Goal: Navigation & Orientation: Find specific page/section

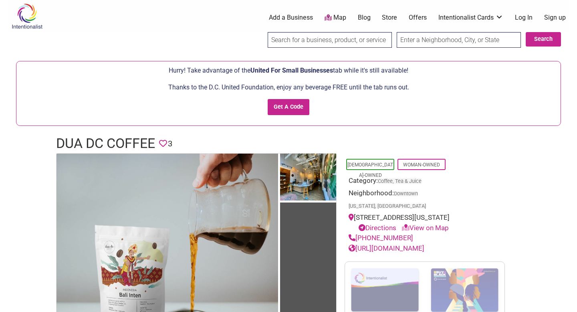
click at [336, 16] on link "Map" at bounding box center [335, 17] width 22 height 9
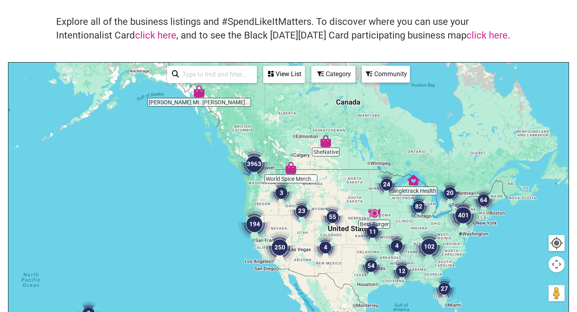
scroll to position [47, 0]
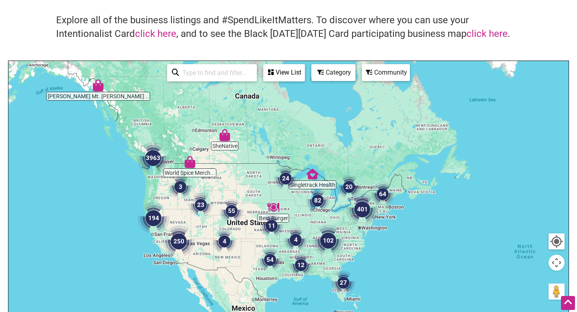
drag, startPoint x: 482, startPoint y: 160, endPoint x: 354, endPoint y: 139, distance: 129.9
click at [355, 139] on div at bounding box center [288, 217] width 560 height 312
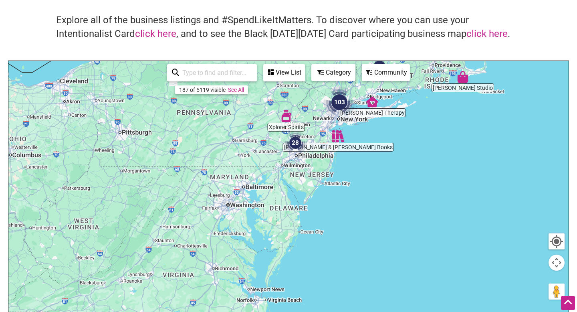
drag, startPoint x: 203, startPoint y: 215, endPoint x: 497, endPoint y: 176, distance: 296.7
click at [497, 176] on div at bounding box center [288, 217] width 560 height 312
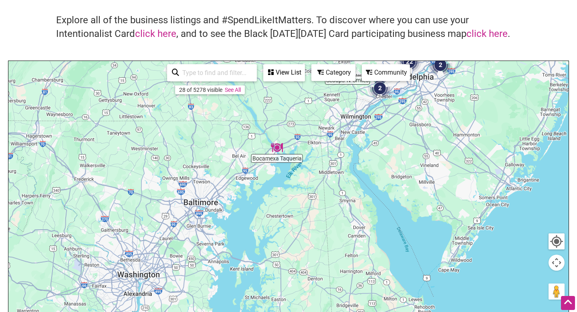
drag, startPoint x: 261, startPoint y: 190, endPoint x: 520, endPoint y: 169, distance: 259.7
click at [520, 169] on div at bounding box center [288, 217] width 560 height 312
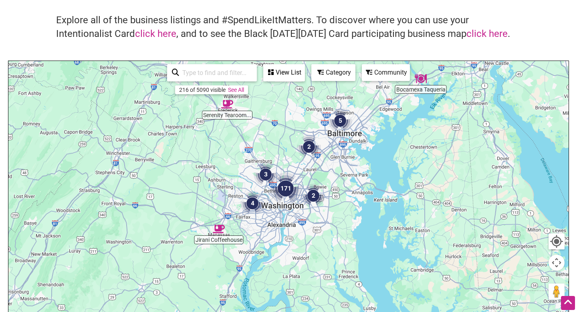
drag, startPoint x: 284, startPoint y: 191, endPoint x: 451, endPoint y: 93, distance: 193.9
click at [451, 93] on div at bounding box center [288, 217] width 560 height 312
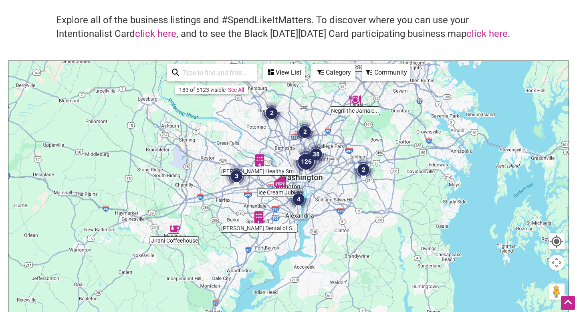
drag, startPoint x: 290, startPoint y: 193, endPoint x: 347, endPoint y: 195, distance: 57.3
click at [347, 195] on div at bounding box center [288, 217] width 560 height 312
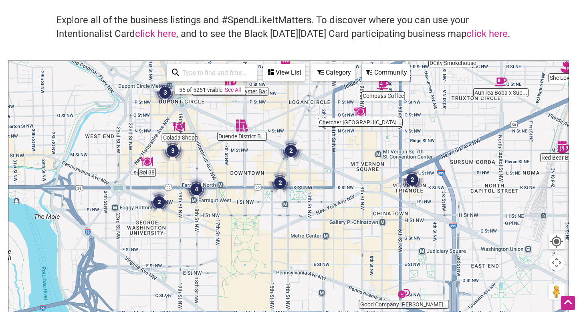
drag, startPoint x: 222, startPoint y: 186, endPoint x: 353, endPoint y: 158, distance: 134.0
click at [353, 158] on div at bounding box center [288, 217] width 560 height 312
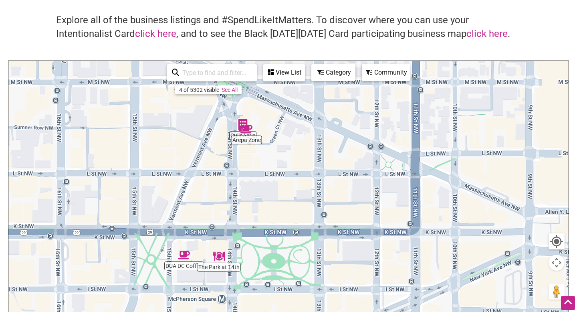
drag, startPoint x: 312, startPoint y: 183, endPoint x: 411, endPoint y: 165, distance: 100.7
click at [411, 165] on div at bounding box center [288, 217] width 560 height 312
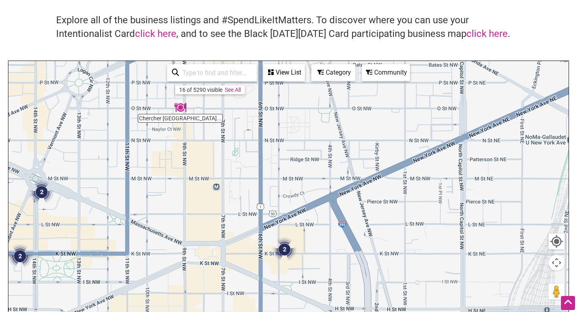
drag, startPoint x: 324, startPoint y: 173, endPoint x: 107, endPoint y: 216, distance: 221.3
click at [107, 216] on div at bounding box center [288, 217] width 560 height 312
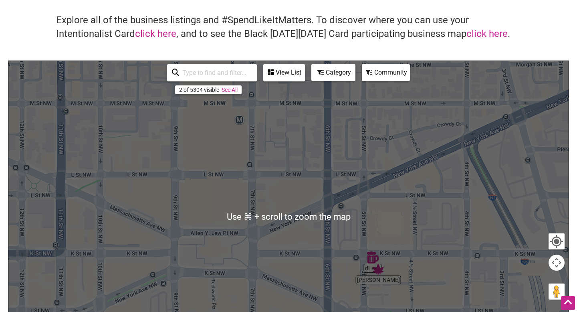
scroll to position [64, 0]
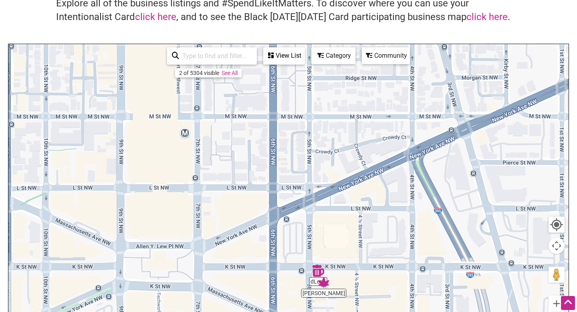
click at [335, 60] on div "Category" at bounding box center [333, 55] width 42 height 15
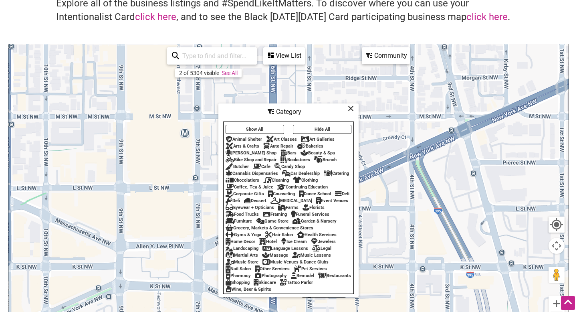
click at [313, 143] on div "Bakeries" at bounding box center [310, 145] width 26 height 5
click at [262, 164] on div "Cafe" at bounding box center [262, 166] width 18 height 5
click at [349, 108] on icon at bounding box center [351, 108] width 6 height 0
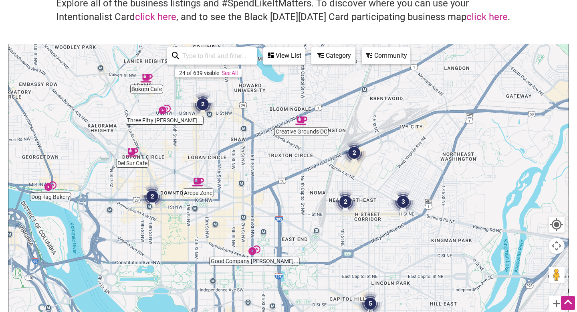
drag, startPoint x: 375, startPoint y: 157, endPoint x: 340, endPoint y: 187, distance: 46.1
click at [340, 187] on div at bounding box center [288, 200] width 560 height 312
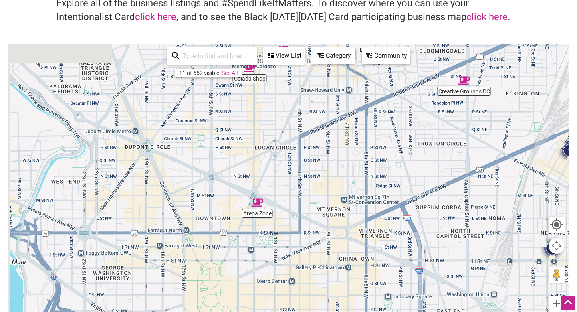
drag, startPoint x: 170, startPoint y: 160, endPoint x: 426, endPoint y: 145, distance: 256.4
click at [426, 145] on div at bounding box center [288, 200] width 560 height 312
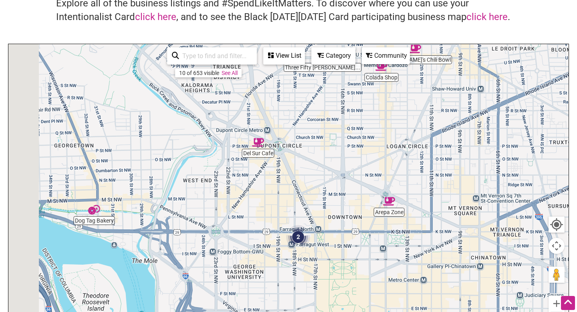
drag, startPoint x: 137, startPoint y: 161, endPoint x: 305, endPoint y: 161, distance: 168.3
click at [305, 162] on div at bounding box center [288, 200] width 560 height 312
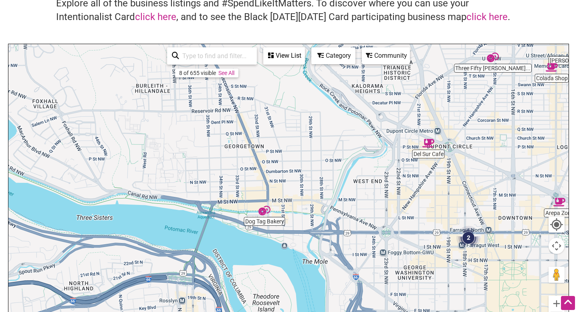
drag, startPoint x: 305, startPoint y: 161, endPoint x: 348, endPoint y: 161, distance: 43.3
click at [348, 161] on div at bounding box center [288, 200] width 560 height 312
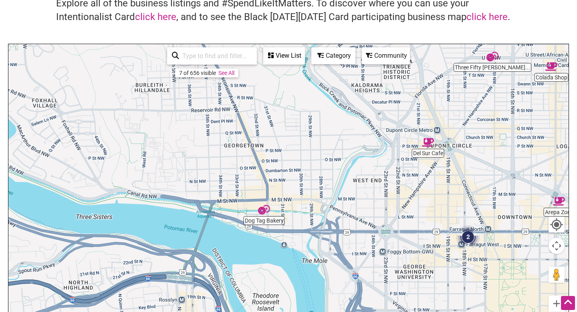
click at [222, 72] on link "See All" at bounding box center [226, 73] width 16 height 6
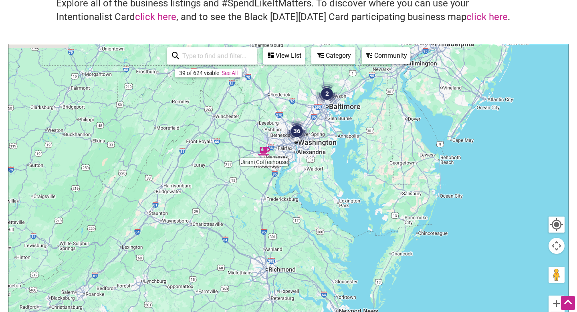
drag, startPoint x: 277, startPoint y: 171, endPoint x: 466, endPoint y: 212, distance: 192.7
click at [466, 213] on div at bounding box center [288, 200] width 560 height 312
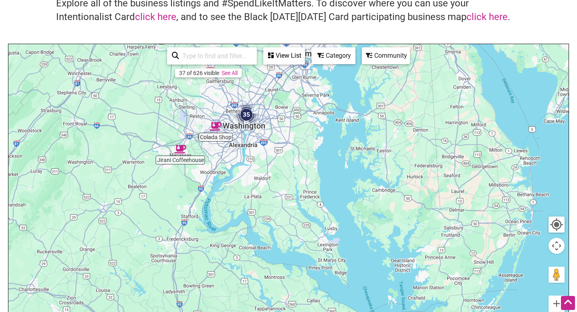
drag, startPoint x: 312, startPoint y: 150, endPoint x: 375, endPoint y: 219, distance: 93.6
click at [375, 220] on div at bounding box center [288, 200] width 560 height 312
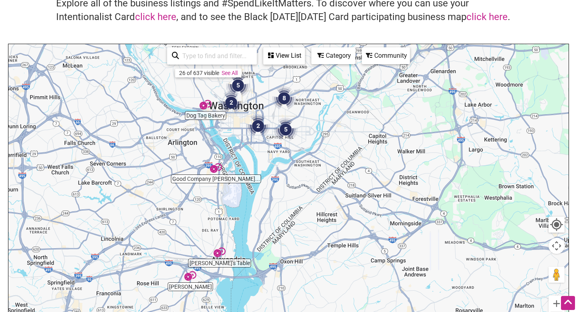
drag, startPoint x: 149, startPoint y: 149, endPoint x: 265, endPoint y: 204, distance: 128.1
click at [265, 205] on div at bounding box center [288, 200] width 560 height 312
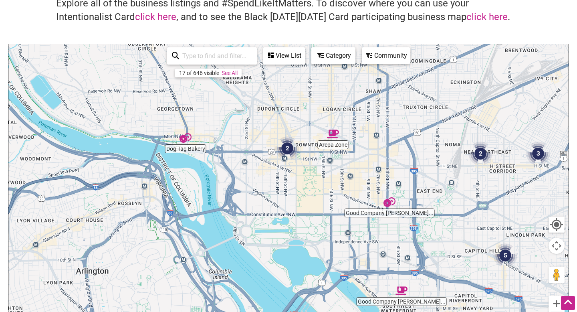
drag, startPoint x: 179, startPoint y: 151, endPoint x: 240, endPoint y: 250, distance: 115.5
click at [240, 250] on div at bounding box center [288, 200] width 560 height 312
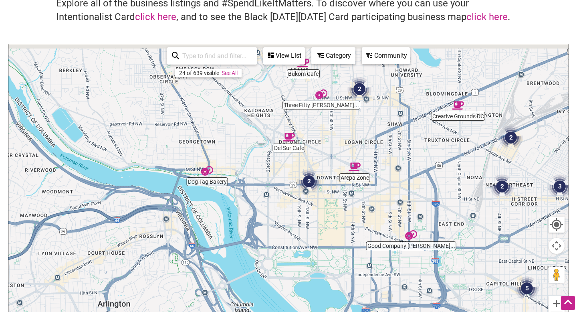
drag, startPoint x: 240, startPoint y: 250, endPoint x: 269, endPoint y: 291, distance: 50.3
click at [269, 291] on div at bounding box center [288, 200] width 560 height 312
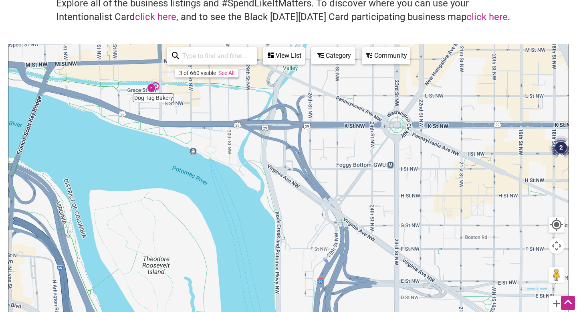
drag, startPoint x: 173, startPoint y: 204, endPoint x: 176, endPoint y: 302, distance: 99.0
click at [176, 302] on div at bounding box center [288, 200] width 560 height 312
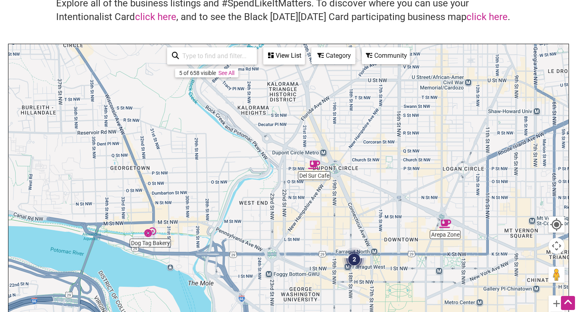
drag, startPoint x: 397, startPoint y: 180, endPoint x: 289, endPoint y: 257, distance: 132.2
click at [289, 257] on div at bounding box center [288, 200] width 560 height 312
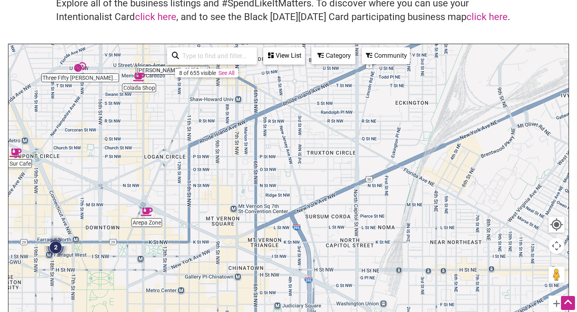
drag, startPoint x: 471, startPoint y: 183, endPoint x: 157, endPoint y: 166, distance: 313.7
click at [157, 166] on div at bounding box center [288, 200] width 560 height 312
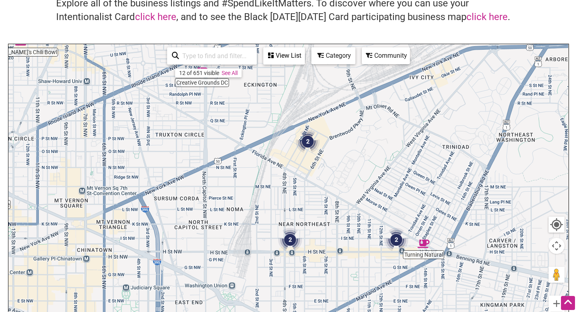
drag, startPoint x: 157, startPoint y: 166, endPoint x: 63, endPoint y: 181, distance: 95.7
click at [63, 181] on div at bounding box center [288, 200] width 560 height 312
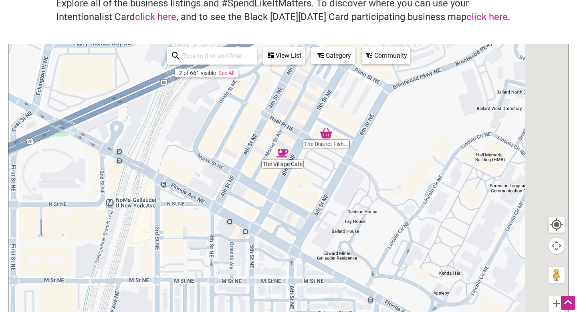
drag, startPoint x: 332, startPoint y: 161, endPoint x: 199, endPoint y: 103, distance: 144.9
click at [199, 103] on div at bounding box center [288, 200] width 560 height 312
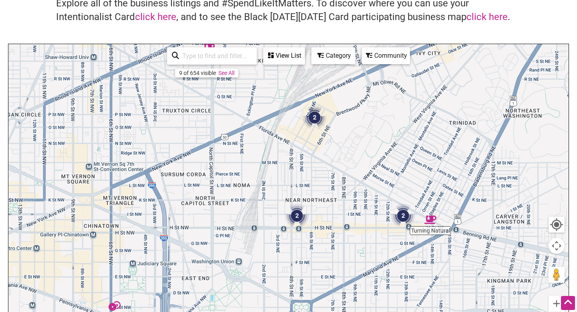
drag, startPoint x: 331, startPoint y: 207, endPoint x: 330, endPoint y: 169, distance: 37.7
click at [330, 169] on div at bounding box center [288, 200] width 560 height 312
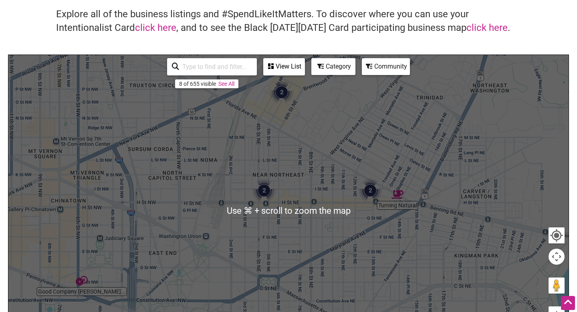
scroll to position [52, 0]
